Goal: Task Accomplishment & Management: Manage account settings

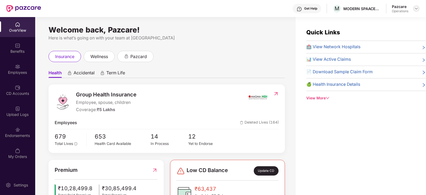
click at [416, 9] on img at bounding box center [416, 8] width 4 height 4
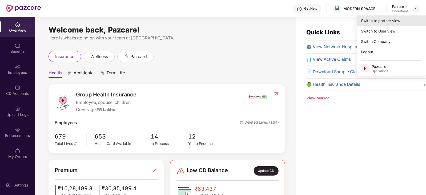
click at [395, 20] on div "Switch to partner view" at bounding box center [390, 20] width 69 height 10
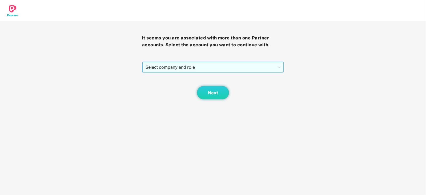
click at [226, 67] on span "Select company and role" at bounding box center [212, 67] width 135 height 10
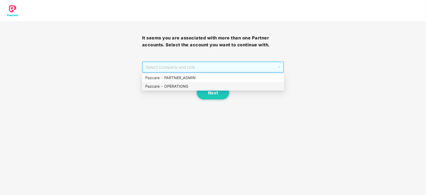
click at [193, 85] on div "Pazcare - OPERATIONS" at bounding box center [213, 86] width 136 height 6
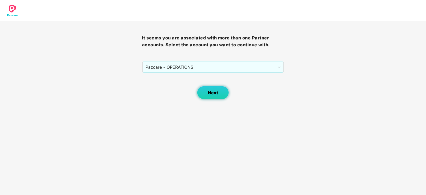
click at [211, 92] on span "Next" at bounding box center [213, 92] width 10 height 5
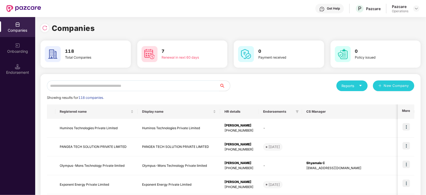
click at [13, 68] on div "Endorsement" at bounding box center [17, 69] width 35 height 20
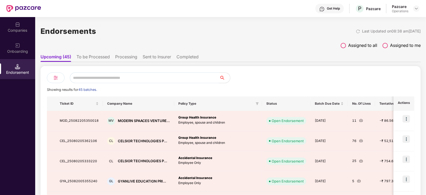
click at [93, 59] on li "To be Processed" at bounding box center [92, 58] width 33 height 8
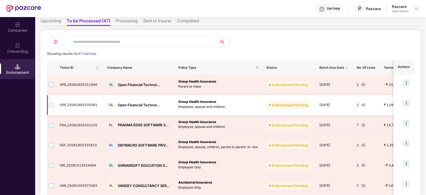
scroll to position [66, 0]
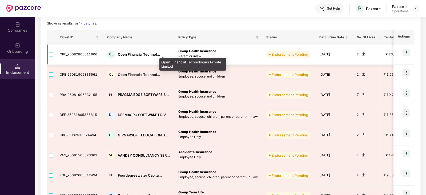
click at [124, 54] on div "Open Financial Technol..." at bounding box center [139, 54] width 42 height 5
copy div "Open Financial Technol..."
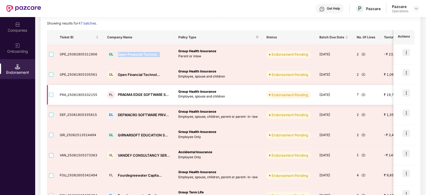
scroll to position [33, 0]
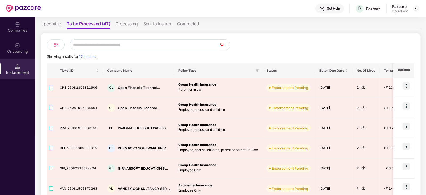
click at [6, 23] on div "Companies" at bounding box center [17, 27] width 35 height 20
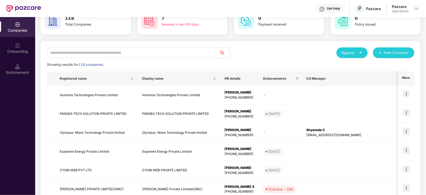
scroll to position [0, 0]
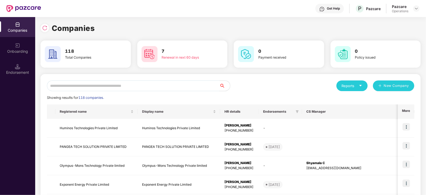
click at [92, 80] on input "text" at bounding box center [133, 85] width 172 height 11
paste input "**********"
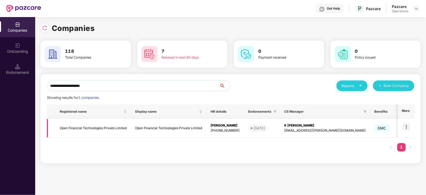
type input "**********"
click at [404, 127] on img at bounding box center [405, 126] width 7 height 7
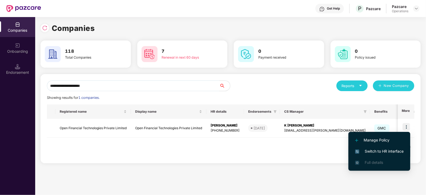
click at [385, 153] on span "Switch to HR interface" at bounding box center [379, 151] width 48 height 6
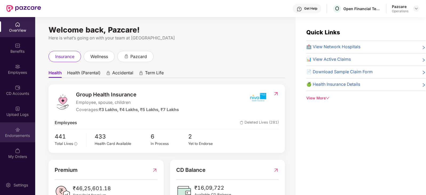
click at [14, 138] on div "Endorsements" at bounding box center [17, 135] width 35 height 5
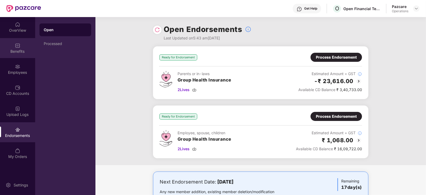
click at [21, 53] on div "Benefits" at bounding box center [17, 51] width 35 height 5
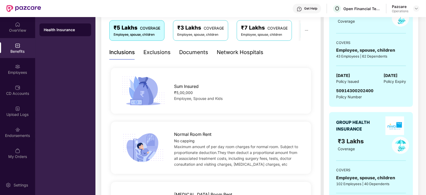
scroll to position [33, 0]
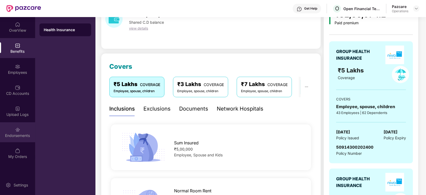
click at [18, 134] on div "Endorsements" at bounding box center [17, 135] width 35 height 5
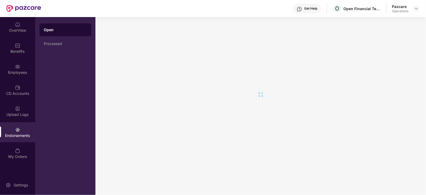
scroll to position [0, 0]
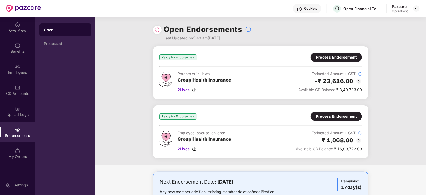
click at [336, 62] on div "Ready for Endorsement Process Endorsement Parents or in-laws Group Health Insur…" at bounding box center [260, 73] width 202 height 40
click at [333, 58] on div "Process Endorsement" at bounding box center [336, 57] width 41 height 6
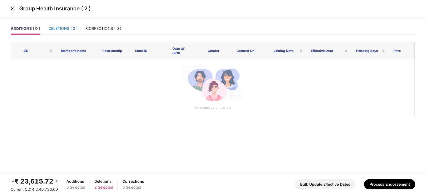
click at [70, 31] on div "DELETIONS ( 2 )" at bounding box center [62, 29] width 29 height 6
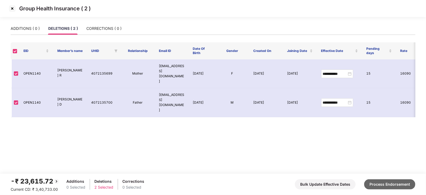
click at [372, 181] on button "Process Endorsement" at bounding box center [389, 184] width 51 height 10
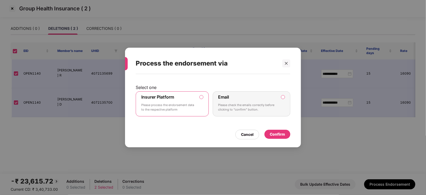
click at [264, 129] on div "Cancel Confirm" at bounding box center [213, 133] width 154 height 12
click at [264, 133] on div "Confirm" at bounding box center [277, 135] width 26 height 10
click at [268, 133] on div "Confirm" at bounding box center [277, 134] width 26 height 9
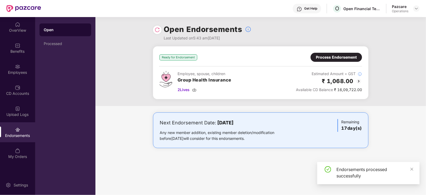
click at [322, 58] on div "Process Endorsement" at bounding box center [336, 57] width 41 height 6
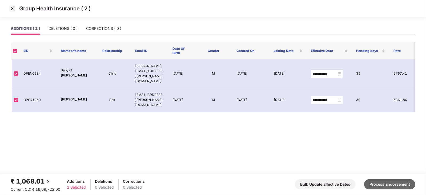
click at [381, 185] on button "Process Endorsement" at bounding box center [389, 184] width 51 height 10
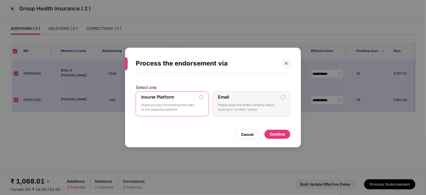
click at [271, 133] on div "Confirm" at bounding box center [277, 134] width 15 height 6
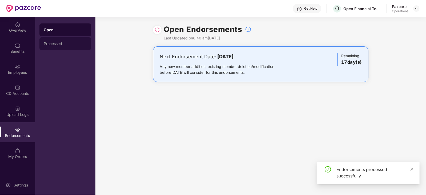
click at [73, 42] on div "Processed" at bounding box center [65, 44] width 43 height 4
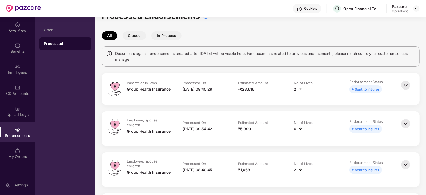
scroll to position [33, 0]
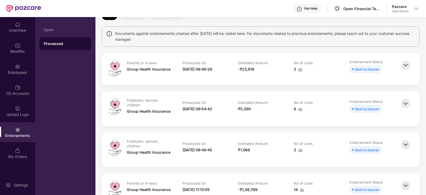
click at [401, 106] on img at bounding box center [406, 104] width 12 height 12
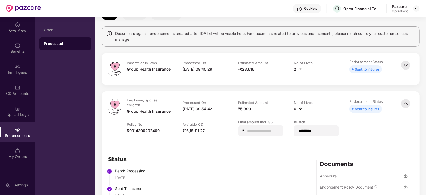
click at [299, 68] on img at bounding box center [300, 69] width 4 height 4
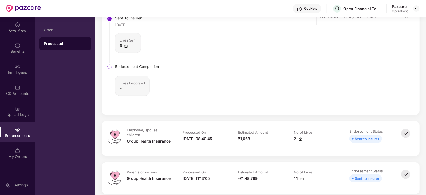
scroll to position [233, 0]
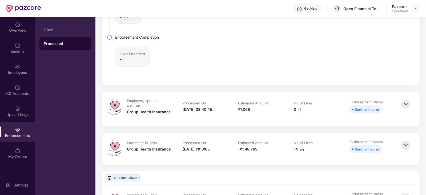
click at [301, 110] on img at bounding box center [300, 110] width 4 height 4
click at [416, 7] on img at bounding box center [416, 8] width 4 height 4
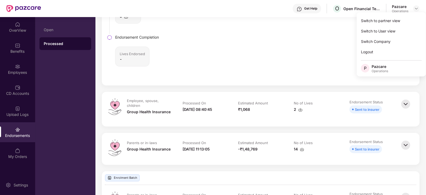
click at [243, 61] on div "Status Batch Processing [DATE] Sent To Insurer [DATE] Lives Sent 6 Endorsement …" at bounding box center [260, 17] width 317 height 137
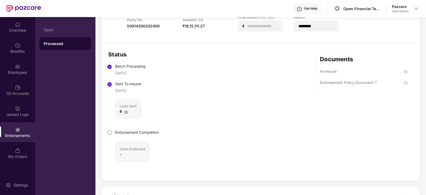
scroll to position [100, 0]
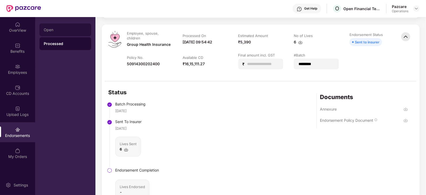
click at [44, 31] on div "Open" at bounding box center [65, 30] width 43 height 4
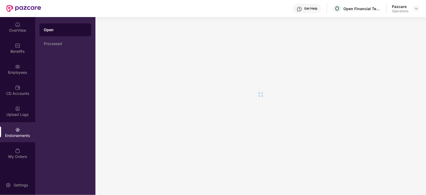
scroll to position [0, 0]
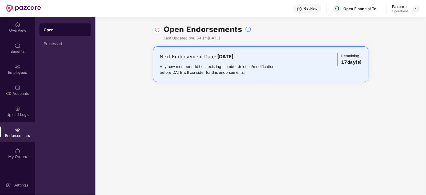
click at [417, 10] on img at bounding box center [416, 8] width 4 height 4
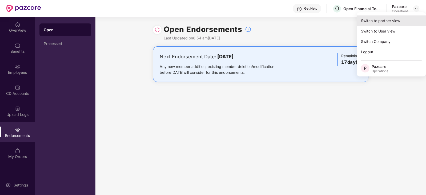
click at [381, 21] on div "Switch to partner view" at bounding box center [390, 20] width 69 height 10
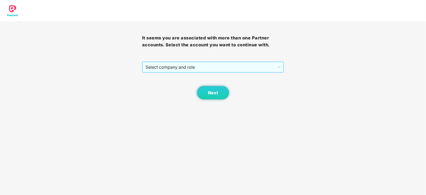
click at [188, 67] on span "Select company and role" at bounding box center [212, 67] width 135 height 10
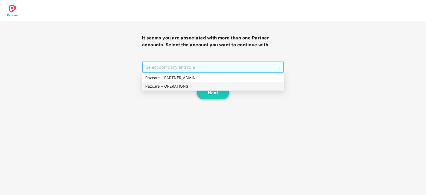
click at [180, 87] on div "Pazcare - OPERATIONS" at bounding box center [213, 86] width 136 height 6
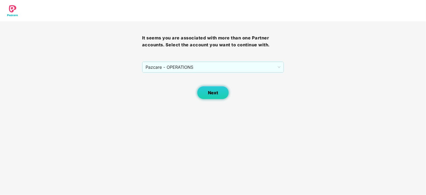
click at [204, 89] on button "Next" at bounding box center [213, 92] width 32 height 13
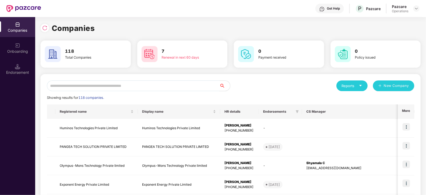
click at [172, 88] on input "text" at bounding box center [133, 85] width 172 height 11
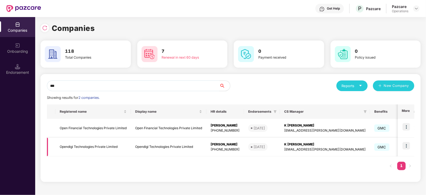
type input "***"
click at [68, 147] on td "Opendigi Technologies Private Limited" at bounding box center [92, 147] width 75 height 19
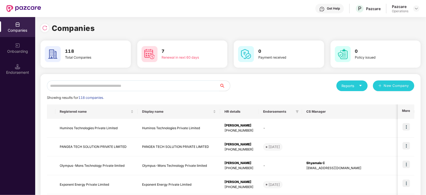
click at [113, 84] on input "text" at bounding box center [133, 85] width 172 height 11
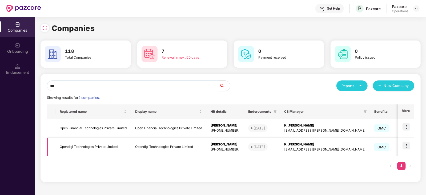
type input "***"
click at [408, 145] on img at bounding box center [405, 145] width 7 height 7
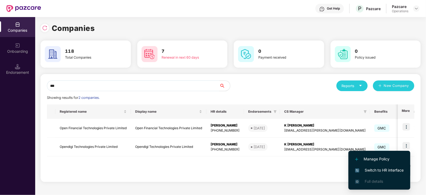
click at [395, 171] on span "Switch to HR interface" at bounding box center [379, 170] width 48 height 6
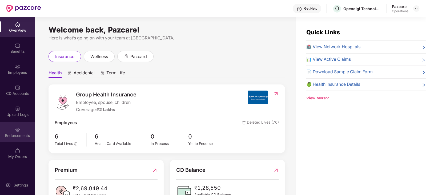
click at [22, 134] on div "Endorsements" at bounding box center [17, 135] width 35 height 5
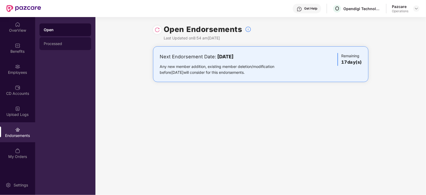
click at [57, 46] on div "Processed" at bounding box center [65, 43] width 52 height 13
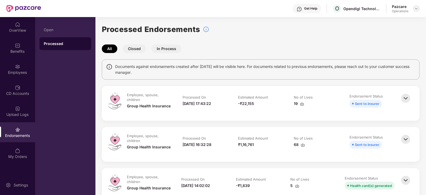
click at [414, 10] on img at bounding box center [416, 8] width 4 height 4
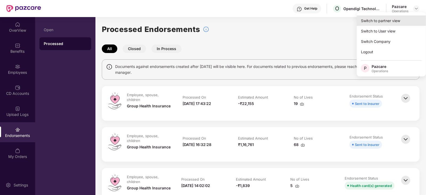
click at [397, 18] on div "Switch to partner view" at bounding box center [390, 20] width 69 height 10
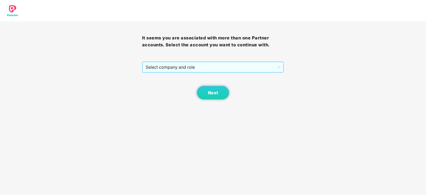
click at [229, 66] on span "Select company and role" at bounding box center [212, 67] width 135 height 10
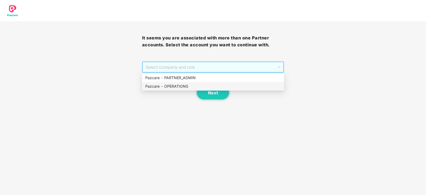
click at [201, 83] on div "Pazcare - OPERATIONS" at bounding box center [213, 86] width 136 height 6
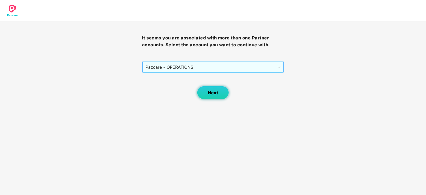
click at [211, 93] on span "Next" at bounding box center [213, 92] width 10 height 5
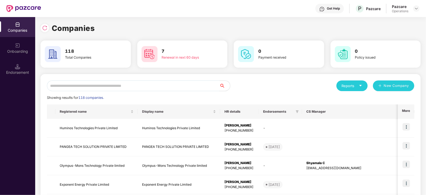
click at [174, 88] on input "text" at bounding box center [133, 85] width 172 height 11
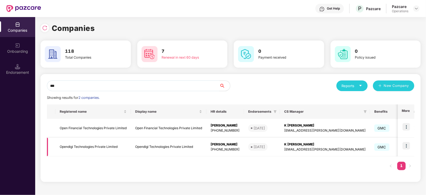
type input "***"
click at [409, 147] on img at bounding box center [405, 145] width 7 height 7
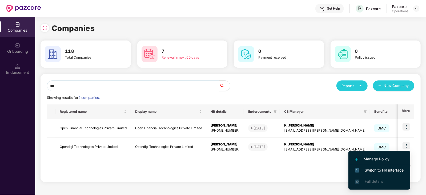
click at [397, 169] on span "Switch to HR interface" at bounding box center [379, 170] width 48 height 6
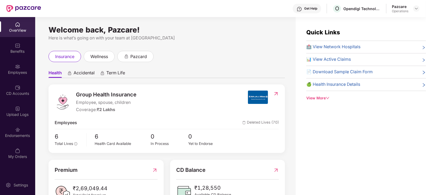
click at [27, 135] on div "Endorsements" at bounding box center [17, 135] width 35 height 5
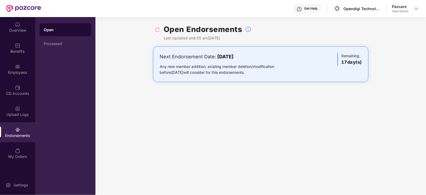
click at [417, 12] on div "Pazcare Operations" at bounding box center [406, 8] width 28 height 9
click at [417, 11] on div at bounding box center [416, 8] width 6 height 6
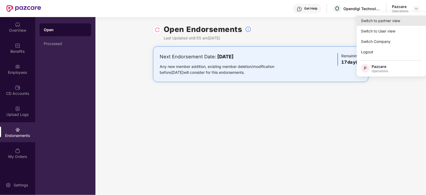
click at [405, 15] on div "Switch to partner view" at bounding box center [390, 20] width 69 height 10
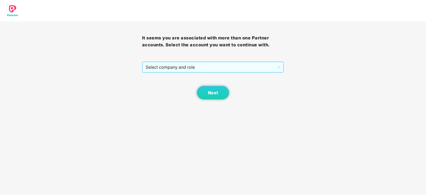
click at [187, 63] on span "Select company and role" at bounding box center [212, 67] width 135 height 10
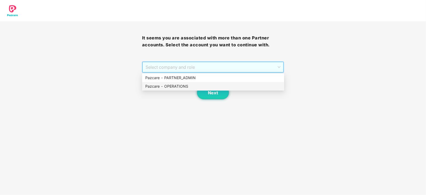
click at [177, 89] on div "Pazcare - OPERATIONS" at bounding box center [213, 86] width 136 height 6
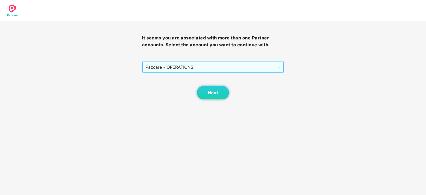
click at [196, 91] on div "Next" at bounding box center [213, 86] width 142 height 27
click at [198, 96] on button "Next" at bounding box center [213, 92] width 32 height 13
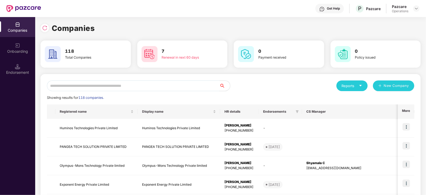
click at [170, 85] on input "text" at bounding box center [133, 85] width 172 height 11
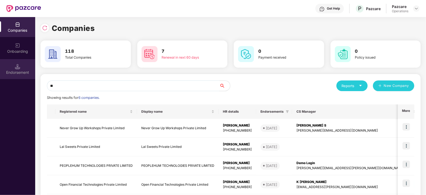
type input "**"
click at [13, 69] on div "Endorsement" at bounding box center [17, 69] width 35 height 20
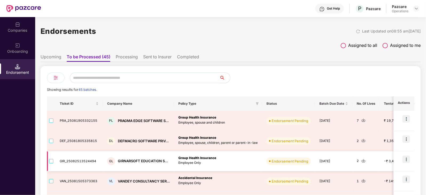
click at [405, 162] on img at bounding box center [405, 159] width 7 height 7
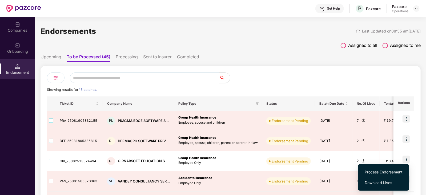
click at [387, 182] on span "Download Lives" at bounding box center [383, 183] width 38 height 6
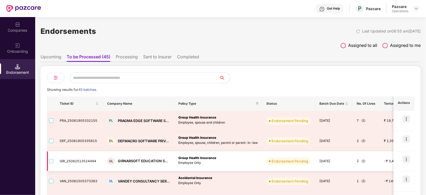
click at [404, 160] on img at bounding box center [405, 159] width 7 height 7
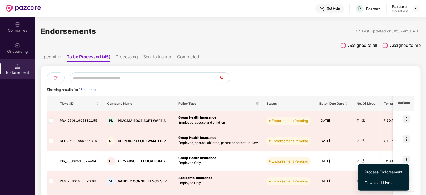
click at [389, 171] on span "Process Endorsement" at bounding box center [383, 172] width 38 height 6
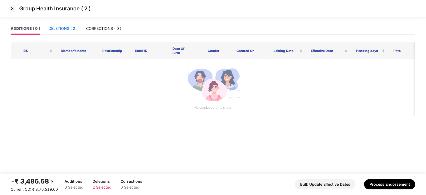
click at [78, 30] on div "DELETIONS ( 2 )" at bounding box center [62, 29] width 29 height 6
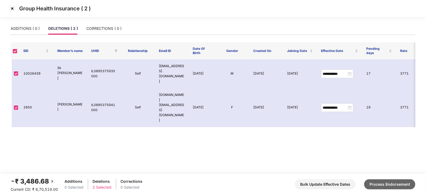
click at [381, 184] on button "Process Endorsement" at bounding box center [389, 184] width 51 height 10
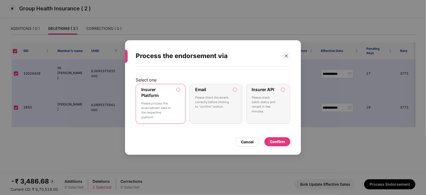
click at [276, 141] on div "Confirm" at bounding box center [277, 142] width 15 height 6
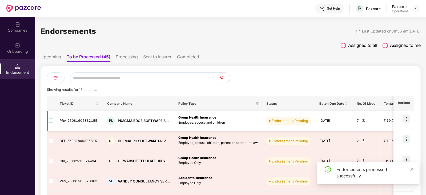
scroll to position [33, 0]
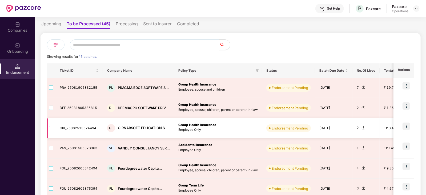
click at [404, 128] on img at bounding box center [405, 126] width 7 height 7
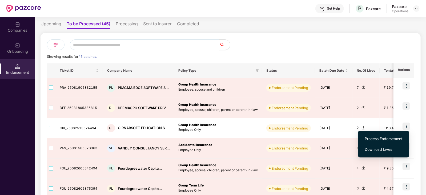
click at [383, 147] on span "Download Lives" at bounding box center [383, 149] width 38 height 6
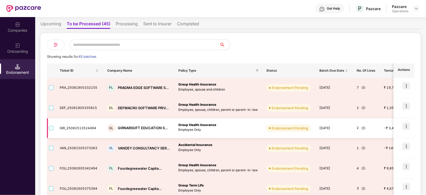
click at [409, 129] on img at bounding box center [405, 126] width 7 height 7
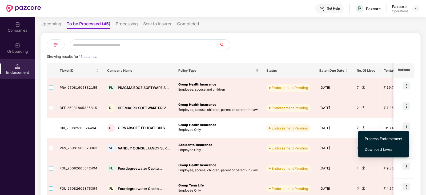
click at [390, 139] on span "Process Endorsement" at bounding box center [383, 139] width 38 height 6
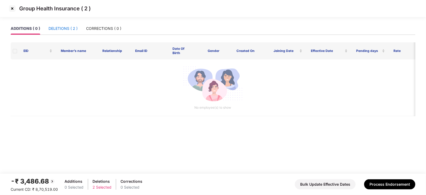
click at [69, 29] on div "DELETIONS ( 2 )" at bounding box center [62, 29] width 29 height 6
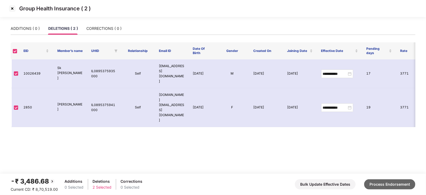
click at [395, 185] on button "Process Endorsement" at bounding box center [389, 184] width 51 height 10
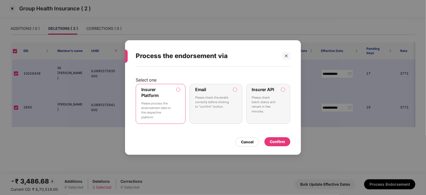
click at [276, 139] on div "Confirm" at bounding box center [277, 142] width 15 height 6
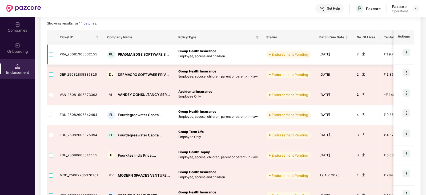
scroll to position [0, 0]
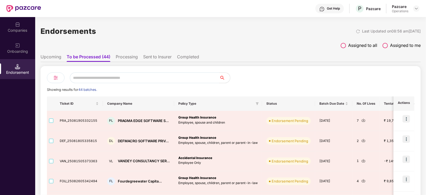
click at [128, 60] on li "Processing" at bounding box center [127, 58] width 22 height 8
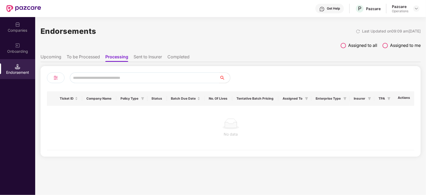
click at [140, 58] on li "Sent to Insurer" at bounding box center [147, 58] width 29 height 8
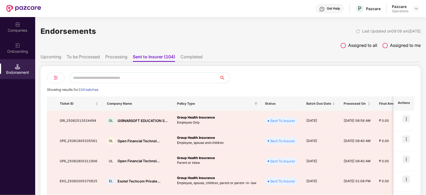
click at [74, 58] on li "To be Processed" at bounding box center [83, 58] width 33 height 8
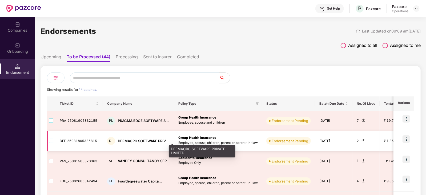
click at [125, 141] on div "DEFMACRO SOFTWARE PRIV..." at bounding box center [143, 141] width 51 height 5
copy div "DEFMACRO"
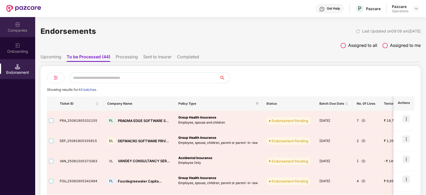
click at [21, 25] on div "Companies" at bounding box center [17, 27] width 35 height 20
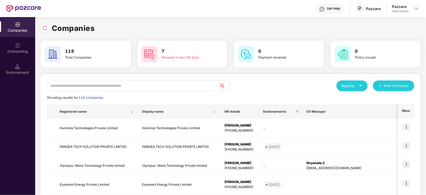
click at [87, 90] on input "text" at bounding box center [133, 85] width 172 height 11
paste input "********"
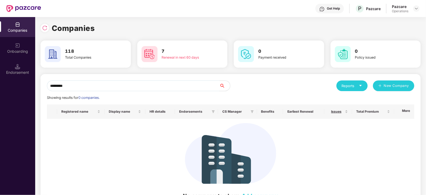
click at [50, 87] on input "********" at bounding box center [133, 85] width 172 height 11
click at [79, 84] on input "********" at bounding box center [133, 85] width 172 height 11
type input "********"
click at [23, 74] on div "Endorsement" at bounding box center [17, 72] width 35 height 5
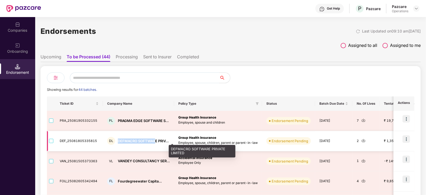
drag, startPoint x: 117, startPoint y: 140, endPoint x: 155, endPoint y: 141, distance: 37.6
click at [155, 141] on div "DEFMACRO SOFTWARE PRIV..." at bounding box center [143, 141] width 51 height 5
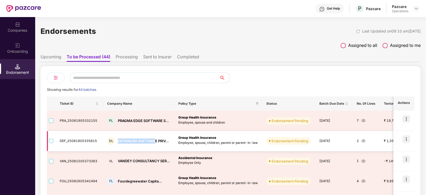
copy div "DEFMACRO SOFTWAR"
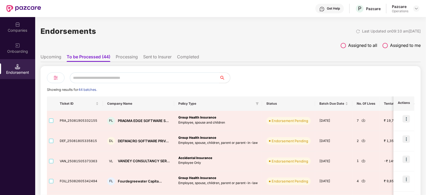
click at [18, 28] on div "Companies" at bounding box center [17, 30] width 35 height 5
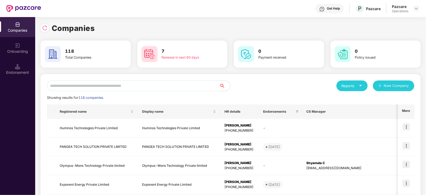
click at [93, 89] on input "text" at bounding box center [133, 85] width 172 height 11
paste input "**********"
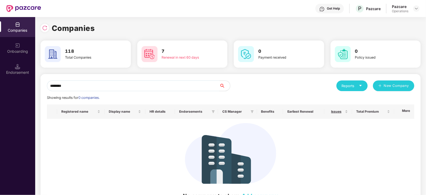
click at [49, 86] on input "********" at bounding box center [133, 85] width 172 height 11
type input "********"
click at [14, 29] on div "Companies" at bounding box center [17, 30] width 35 height 5
click at [23, 67] on div "Endorsement" at bounding box center [17, 69] width 35 height 20
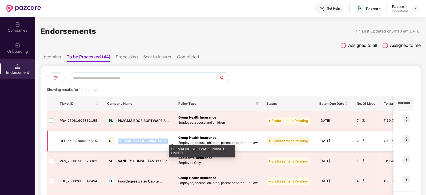
drag, startPoint x: 116, startPoint y: 140, endPoint x: 168, endPoint y: 141, distance: 51.4
click at [168, 141] on div "DL DEFMACRO SOFTWARE PRIV..." at bounding box center [138, 141] width 63 height 8
copy div "DEFMACRO SOFTWARE PRIV.."
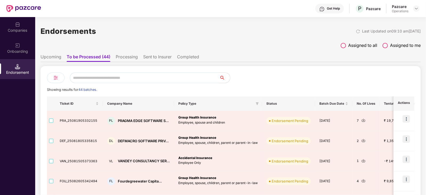
click at [16, 29] on div "Companies" at bounding box center [17, 30] width 35 height 5
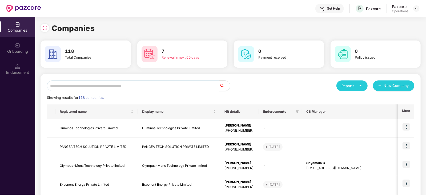
click at [97, 86] on input "text" at bounding box center [133, 85] width 172 height 11
paste input "**********"
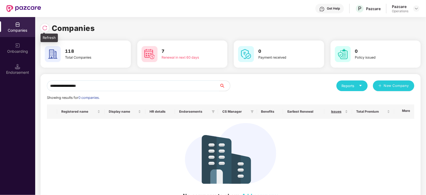
click at [48, 28] on div at bounding box center [44, 28] width 9 height 9
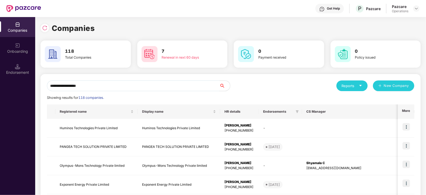
click at [111, 84] on input "**********" at bounding box center [133, 85] width 172 height 11
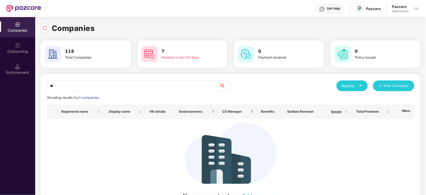
type input "*"
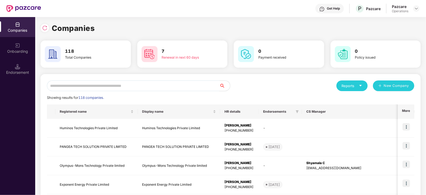
paste input "**********"
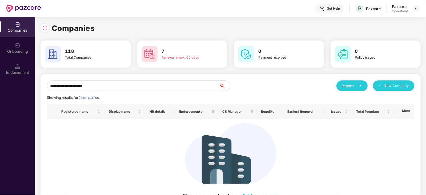
drag, startPoint x: 48, startPoint y: 88, endPoint x: 56, endPoint y: 93, distance: 9.8
click at [50, 89] on input "**********" at bounding box center [133, 85] width 172 height 11
type input "*"
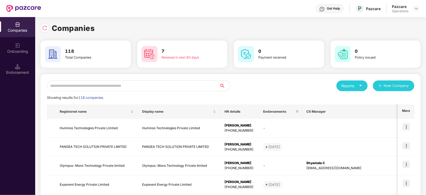
paste input "**********"
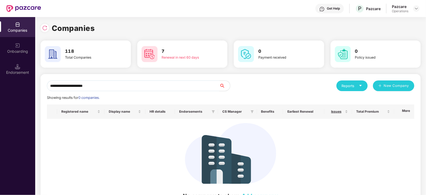
click at [49, 88] on input "**********" at bounding box center [133, 85] width 172 height 11
click at [48, 86] on input "**********" at bounding box center [133, 85] width 172 height 11
click at [44, 29] on img at bounding box center [44, 27] width 5 height 5
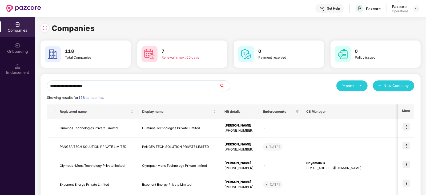
click at [127, 87] on input "**********" at bounding box center [133, 85] width 172 height 11
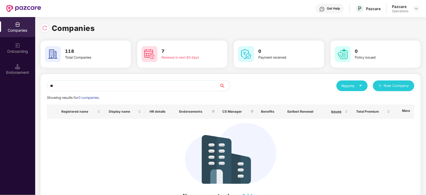
type input "*"
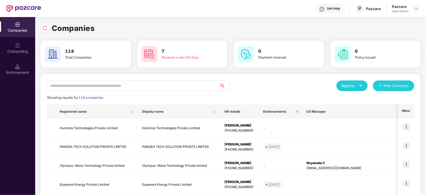
paste input "**********"
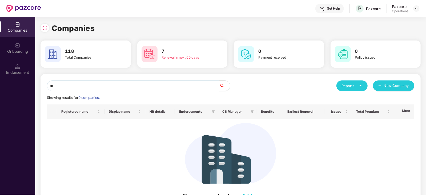
type input "*"
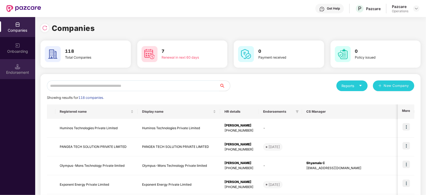
click at [20, 75] on div "Endorsement" at bounding box center [17, 72] width 35 height 5
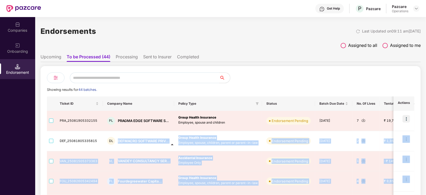
drag, startPoint x: 117, startPoint y: 141, endPoint x: 172, endPoint y: 144, distance: 54.9
click at [172, 144] on div "Get Help P Pazcare Pazcare Operations Companies Onboarding Endorsement Endorsem…" at bounding box center [213, 97] width 426 height 195
click at [181, 143] on p "Employee, spouse, children, parent or parent-in-law" at bounding box center [217, 142] width 79 height 5
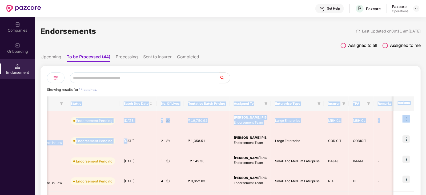
scroll to position [0, 0]
drag, startPoint x: 322, startPoint y: 139, endPoint x: 420, endPoint y: 138, distance: 97.8
click at [420, 138] on div "Endorsements Last Updated on 09:11 am[DATE] Assigned to all Assigned to me Upco…" at bounding box center [230, 106] width 390 height 178
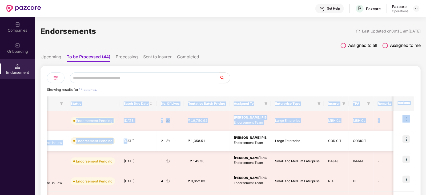
click at [236, 146] on td "[PERSON_NAME] P B Endorsement Team" at bounding box center [249, 141] width 41 height 20
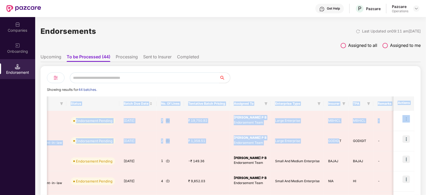
drag, startPoint x: 337, startPoint y: 142, endPoint x: 420, endPoint y: 139, distance: 83.2
click at [420, 139] on div "Endorsements Last Updated on 09:11 am[DATE] Assigned to all Assigned to me Upco…" at bounding box center [230, 106] width 390 height 178
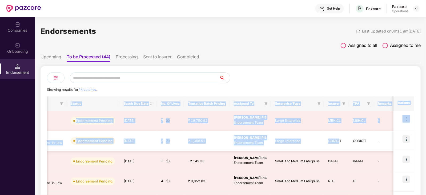
click at [377, 141] on div "-" at bounding box center [384, 141] width 14 height 5
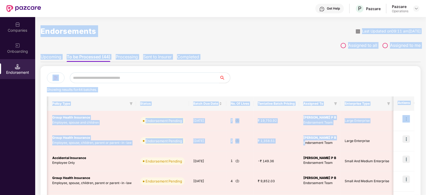
scroll to position [0, 0]
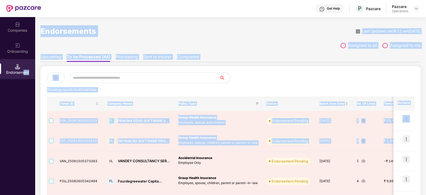
drag, startPoint x: 233, startPoint y: 142, endPoint x: 41, endPoint y: 135, distance: 191.9
click at [26, 135] on div "Companies Onboarding Endorsement Endorsements Last Updated on 09:11 am[DATE] As…" at bounding box center [213, 106] width 426 height 178
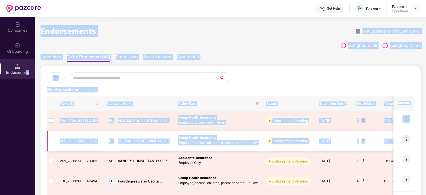
click at [109, 144] on div "DL" at bounding box center [111, 141] width 8 height 8
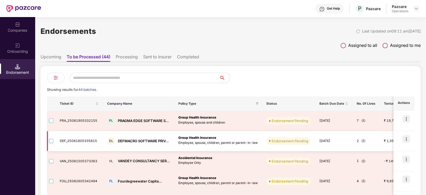
drag, startPoint x: 227, startPoint y: 138, endPoint x: 320, endPoint y: 135, distance: 92.5
click at [320, 135] on tr "DEF_25081805335815 DL DEFMACRO SOFTWARE PRIV... Group Health Insurance Employee…" at bounding box center [329, 141] width 565 height 20
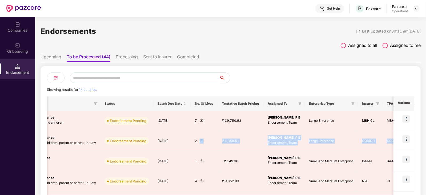
scroll to position [0, 196]
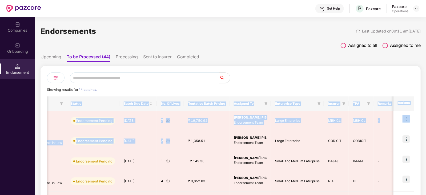
drag, startPoint x: 365, startPoint y: 140, endPoint x: 415, endPoint y: 134, distance: 50.5
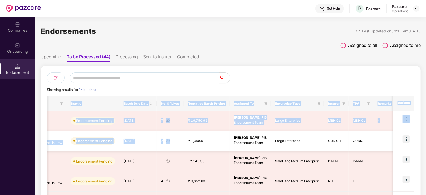
click at [333, 136] on td "GODIGIT" at bounding box center [336, 141] width 25 height 20
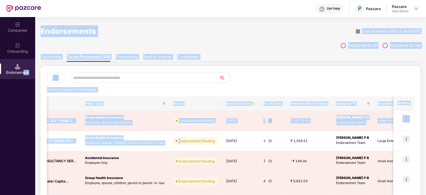
scroll to position [0, 0]
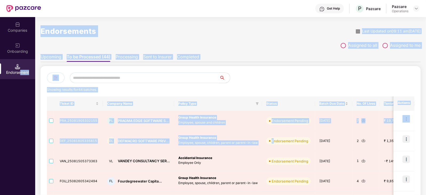
drag, startPoint x: 77, startPoint y: 143, endPoint x: 21, endPoint y: 141, distance: 56.7
click at [21, 141] on div "Companies Onboarding Endorsement Endorsements Last Updated on 09:11 am[DATE] As…" at bounding box center [213, 106] width 426 height 178
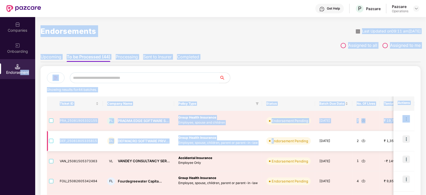
click at [65, 143] on td "DEF_25081805335815" at bounding box center [78, 141] width 47 height 20
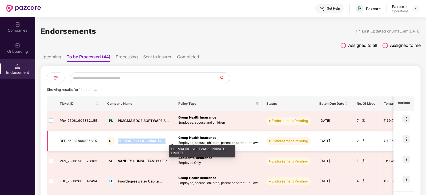
drag, startPoint x: 116, startPoint y: 140, endPoint x: 165, endPoint y: 139, distance: 48.8
click at [165, 139] on div "DEFMACRO SOFTWARE PRIV..." at bounding box center [143, 141] width 51 height 5
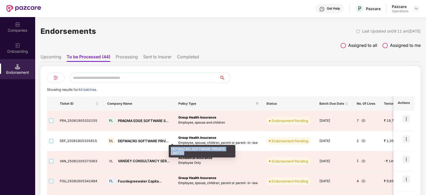
drag, startPoint x: 181, startPoint y: 153, endPoint x: 168, endPoint y: 150, distance: 13.5
click at [169, 150] on div "DEFMACRO SOFTWARE PRIVATE LIMITED" at bounding box center [202, 151] width 67 height 13
copy div "DEFMACRO SOFTWARE PRIVATE LIMITED"
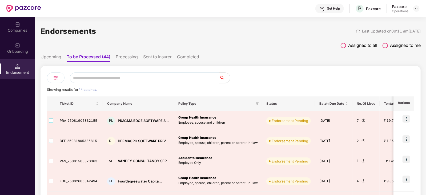
click at [13, 30] on div "Companies" at bounding box center [17, 30] width 35 height 5
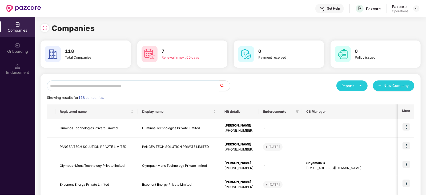
click at [74, 85] on input "text" at bounding box center [133, 85] width 172 height 11
paste input "**********"
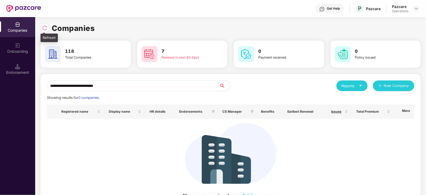
type input "**********"
click at [42, 28] on img at bounding box center [44, 27] width 5 height 5
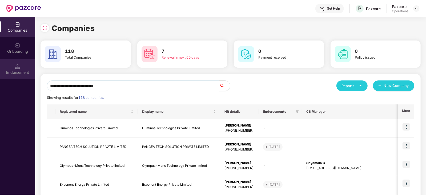
click at [22, 70] on div "Endorsement" at bounding box center [17, 72] width 35 height 5
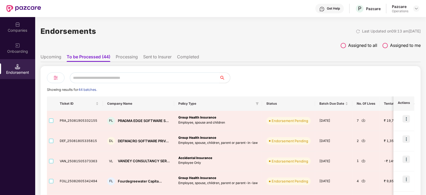
click at [137, 79] on input "text" at bounding box center [144, 77] width 149 height 11
click at [14, 31] on div "Companies" at bounding box center [17, 30] width 35 height 5
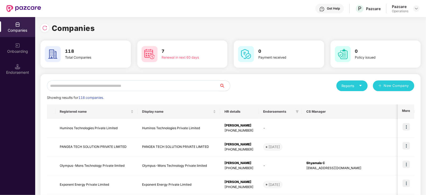
click at [92, 87] on input "text" at bounding box center [133, 85] width 172 height 11
paste input "**********"
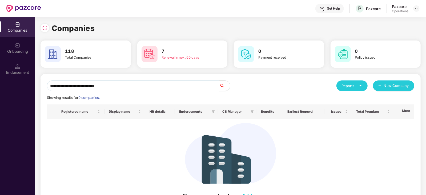
click at [92, 88] on input "**********" at bounding box center [133, 85] width 172 height 11
drag, startPoint x: 71, startPoint y: 85, endPoint x: 138, endPoint y: 89, distance: 67.0
click at [138, 89] on input "**********" at bounding box center [133, 85] width 172 height 11
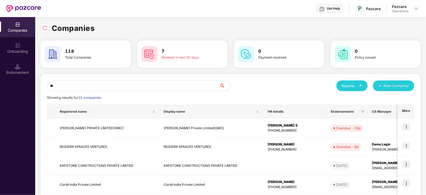
type input "*"
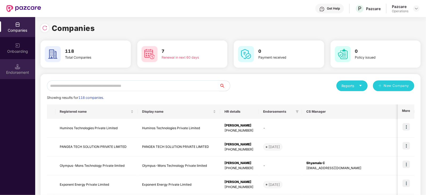
click at [24, 75] on div "Endorsement" at bounding box center [17, 72] width 35 height 5
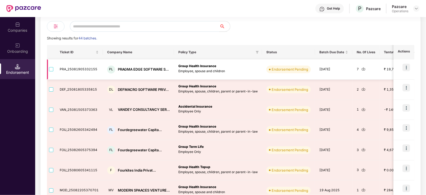
scroll to position [66, 0]
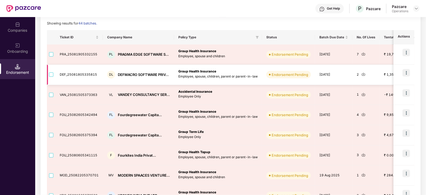
click at [361, 74] on img at bounding box center [363, 74] width 4 height 4
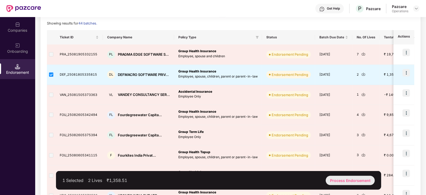
click at [359, 180] on div "Process Endorsement" at bounding box center [349, 180] width 49 height 9
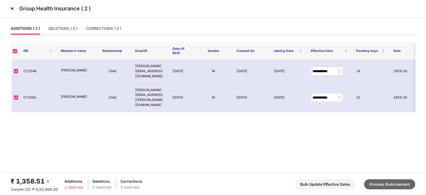
click at [400, 183] on button "Process Endorsement" at bounding box center [389, 184] width 51 height 10
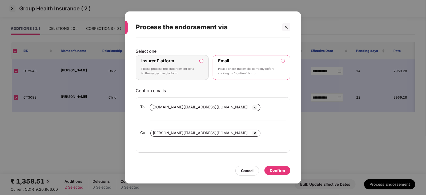
click at [203, 69] on label "Insurer Platform Please process the endorsement data to the respective platform" at bounding box center [172, 67] width 73 height 25
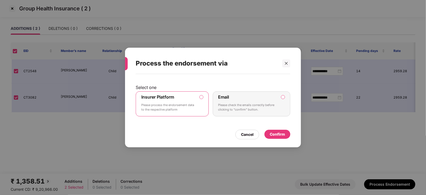
click at [284, 135] on div "Confirm" at bounding box center [277, 134] width 15 height 6
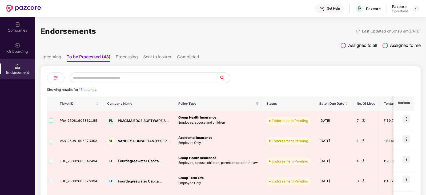
click at [156, 58] on li "Sent to Insurer" at bounding box center [157, 58] width 29 height 8
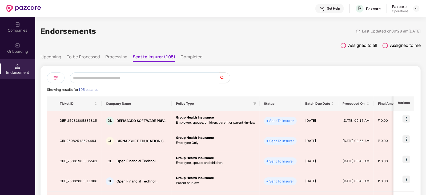
click at [86, 57] on li "To be Processed" at bounding box center [83, 58] width 33 height 8
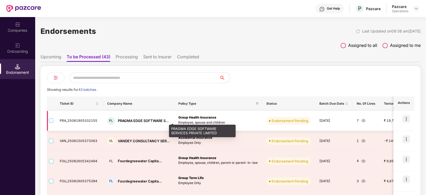
click at [125, 120] on div "PRAGMA EDGE SOFTWARE S..." at bounding box center [143, 120] width 51 height 5
copy div "PRAGMA"
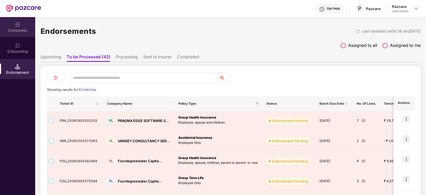
click at [19, 28] on div "Companies" at bounding box center [17, 30] width 35 height 5
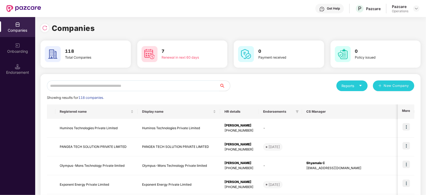
click at [87, 86] on input "text" at bounding box center [133, 85] width 172 height 11
paste input "******"
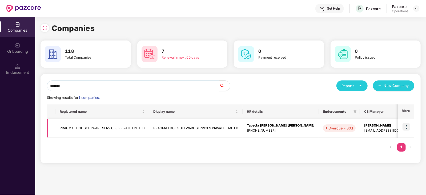
type input "******"
click at [409, 125] on img at bounding box center [405, 126] width 7 height 7
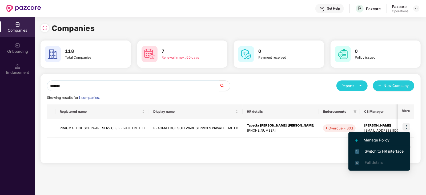
click at [397, 152] on span "Switch to HR interface" at bounding box center [379, 151] width 48 height 6
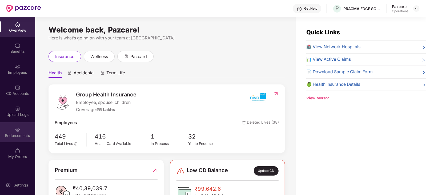
click at [17, 137] on div "Endorsements" at bounding box center [17, 135] width 35 height 5
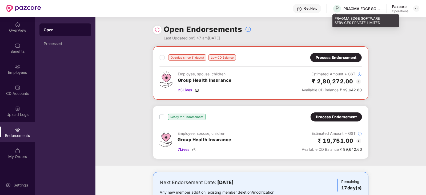
click at [350, 8] on div "PRAGMA EDGE SOFTWARE SERVICES PRIVATE LIMITED" at bounding box center [361, 8] width 37 height 5
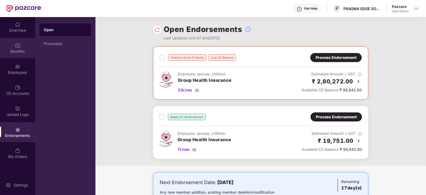
click at [19, 57] on div "Benefits" at bounding box center [17, 48] width 35 height 20
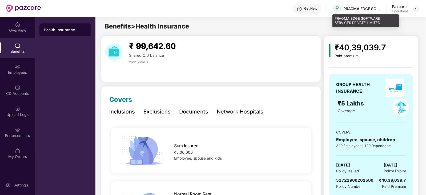
click at [353, 19] on div "PRAGMA EDGE SOFTWARE SERVICES PRIVATE LIMITED" at bounding box center [365, 20] width 67 height 13
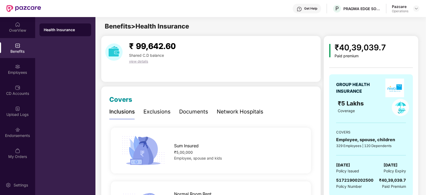
copy div "PRAGMA EDGE SOFTWARE SERVICES PRIVATE LIMITED"
click at [421, 8] on header "Get Help P PRAGMA EDGE SOFTWARE SERVICES PRIVATE LIMITED Pazcare Operations" at bounding box center [213, 8] width 426 height 17
click at [418, 9] on div at bounding box center [416, 8] width 6 height 6
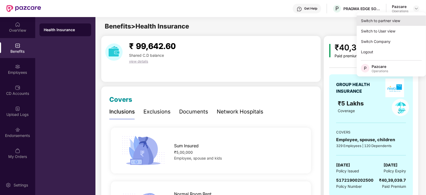
click at [402, 22] on div "Switch to partner view" at bounding box center [390, 20] width 69 height 10
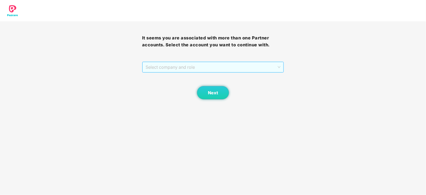
click at [189, 67] on span "Select company and role" at bounding box center [212, 67] width 135 height 10
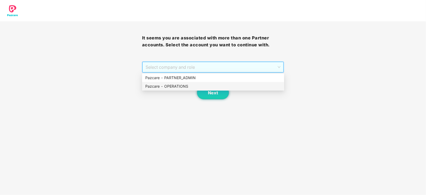
click at [173, 87] on div "Pazcare - OPERATIONS" at bounding box center [213, 86] width 136 height 6
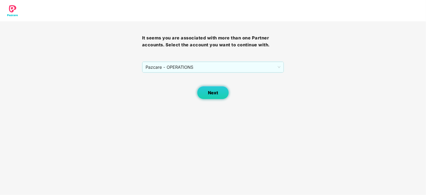
click at [200, 92] on button "Next" at bounding box center [213, 92] width 32 height 13
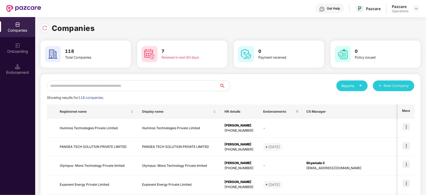
click at [26, 68] on div "Endorsement" at bounding box center [17, 69] width 35 height 20
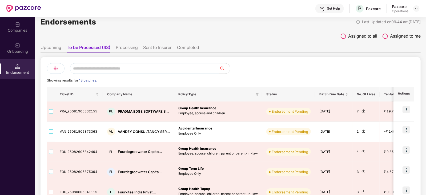
scroll to position [100, 0]
